Goal: Information Seeking & Learning: Learn about a topic

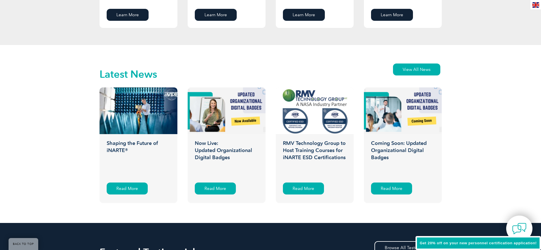
scroll to position [854, 0]
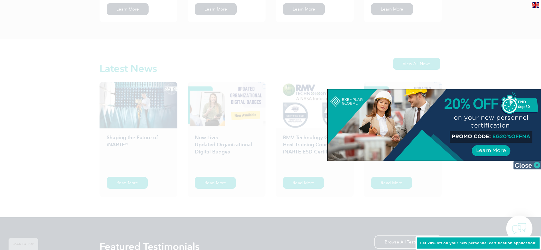
click at [525, 164] on img at bounding box center [527, 165] width 29 height 9
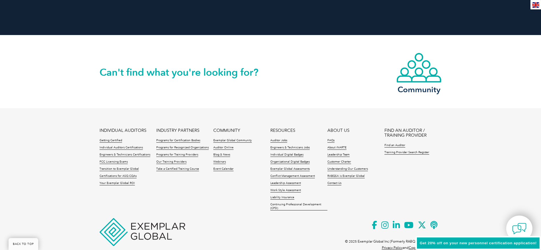
scroll to position [1312, 0]
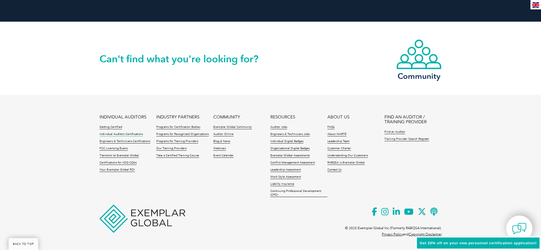
click at [129, 133] on link "Individual Auditors Certifications" at bounding box center [121, 135] width 43 height 4
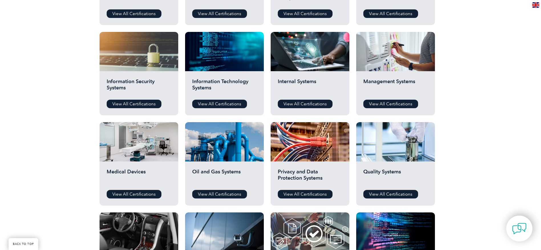
scroll to position [273, 0]
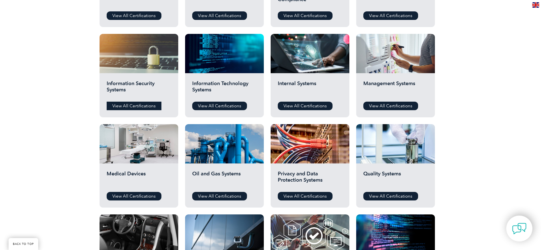
click at [135, 107] on link "View All Certifications" at bounding box center [134, 106] width 55 height 9
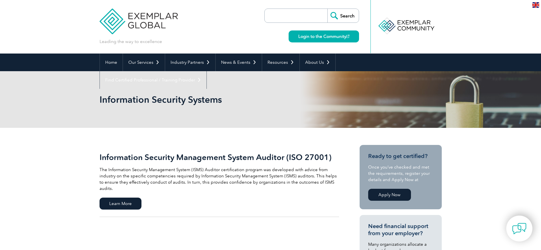
click at [185, 173] on p "The Information Security Management System (ISMS) Auditor certification program…" at bounding box center [220, 179] width 240 height 25
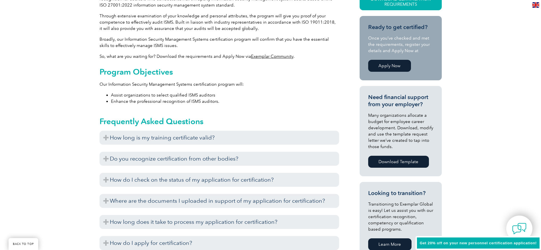
scroll to position [205, 0]
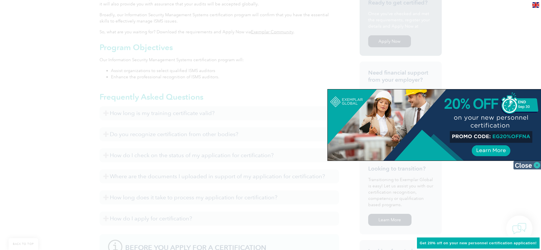
click at [519, 165] on img at bounding box center [527, 165] width 29 height 9
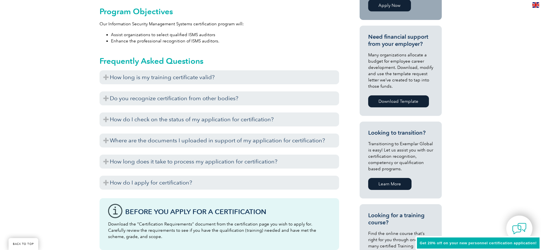
scroll to position [244, 0]
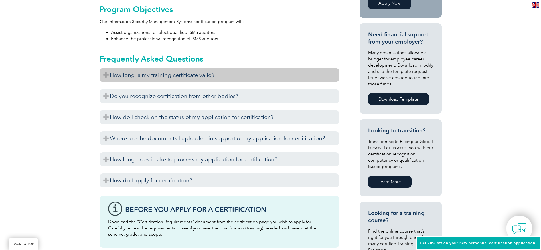
click at [233, 75] on h3 "How long is my training certificate valid?" at bounding box center [220, 75] width 240 height 14
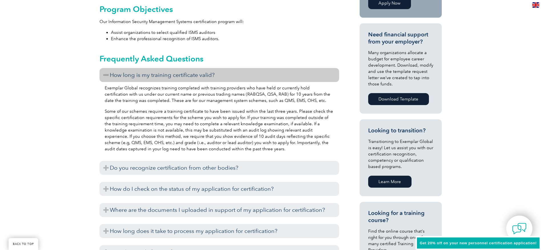
click at [244, 113] on p "Some of our schemes require a training certificate to have been issued within t…" at bounding box center [219, 130] width 229 height 44
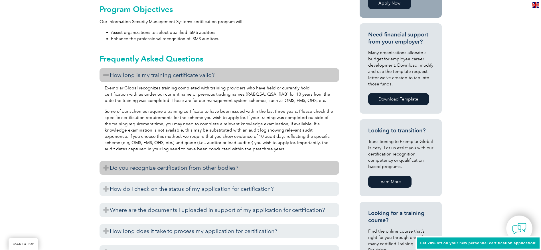
click at [233, 168] on h3 "Do you recognize certification from other bodies?" at bounding box center [220, 168] width 240 height 14
